Goal: Task Accomplishment & Management: Manage account settings

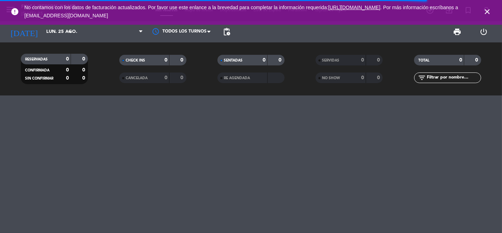
click at [95, 113] on div "menu FINCA [PERSON_NAME] [DATE] 25. agosto - 11:03 Mis reservas Mapa de mesas D…" at bounding box center [251, 116] width 502 height 233
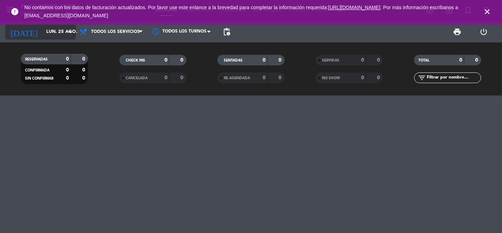
click at [53, 35] on input "lun. 25 ago." at bounding box center [73, 31] width 61 height 13
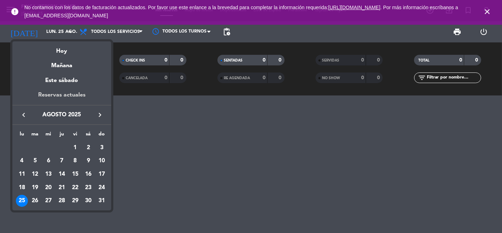
click at [68, 95] on div "Reservas actuales" at bounding box center [61, 97] width 99 height 14
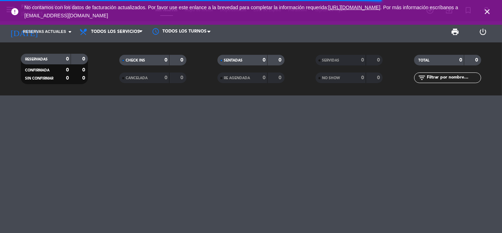
click at [488, 11] on icon "close" at bounding box center [487, 11] width 8 height 8
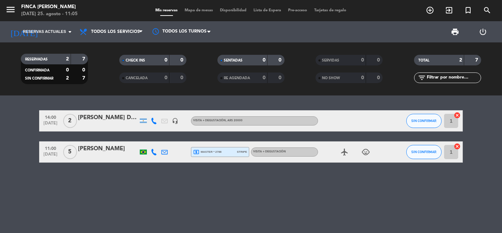
click at [344, 154] on icon "airplanemode_active" at bounding box center [344, 152] width 8 height 8
click at [365, 152] on icon "child_care" at bounding box center [365, 152] width 8 height 8
click at [219, 149] on span "local_atm master * 2788" at bounding box center [207, 152] width 29 height 6
click at [230, 177] on div "14:00 [DATE] 2 [PERSON_NAME] DrivingMza headset_mic Visita + Degustación , ARS …" at bounding box center [251, 163] width 502 height 137
